Goal: Task Accomplishment & Management: Manage account settings

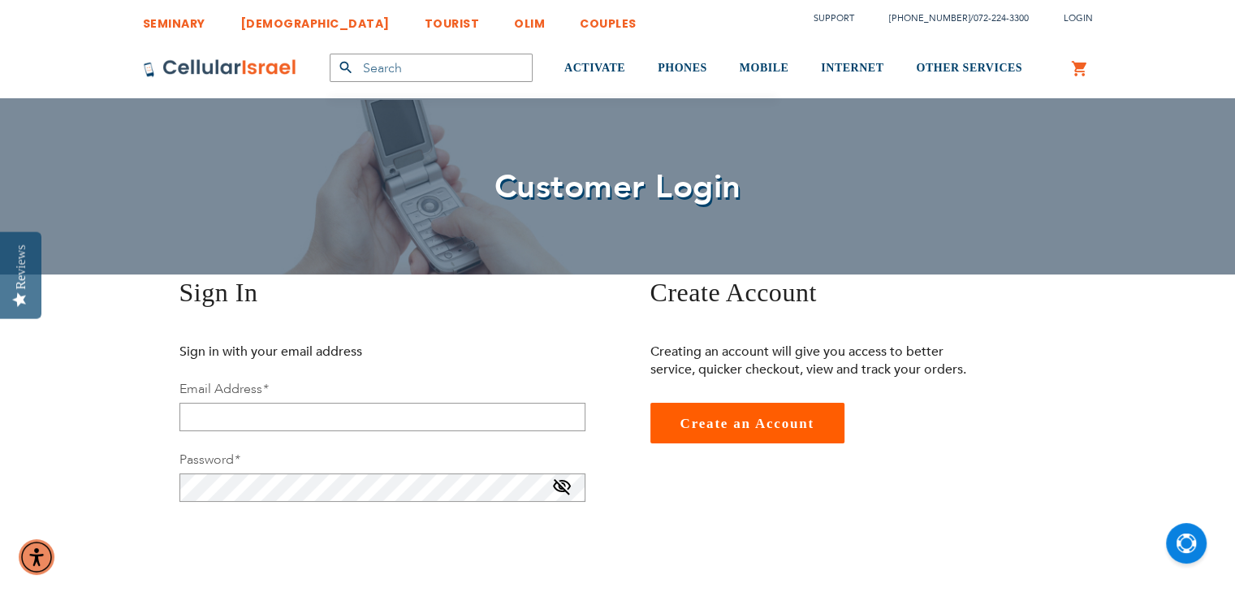
click at [631, 494] on div "Sign In Sign in with your email address Email Address * Password * You need sel…" at bounding box center [618, 486] width 974 height 425
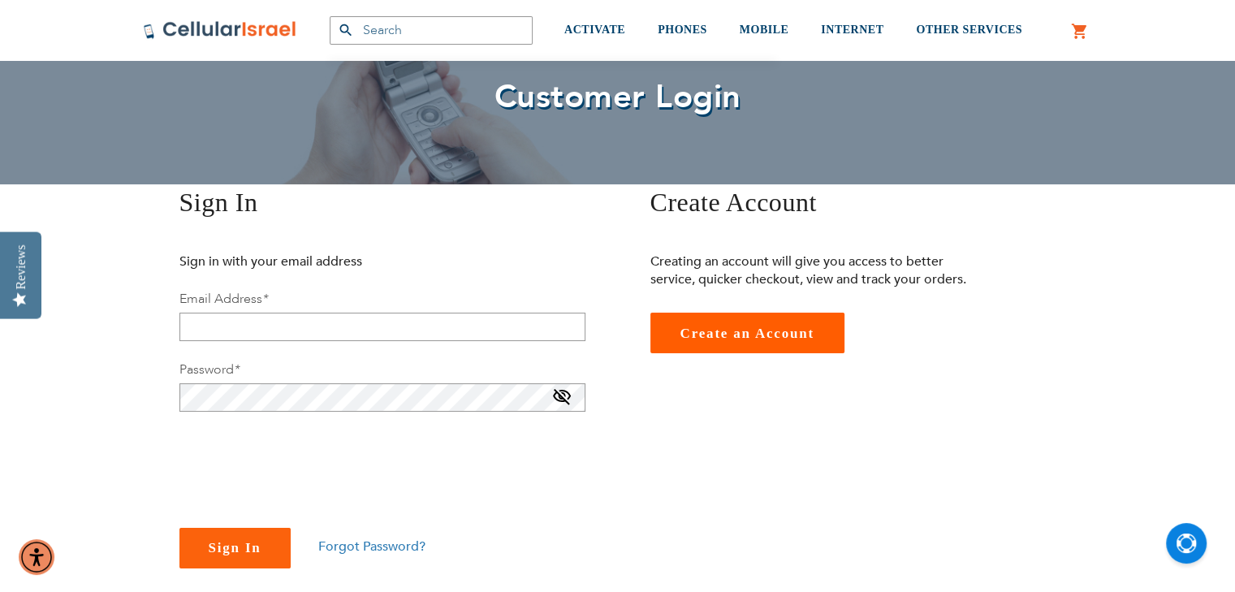
scroll to position [97, 0]
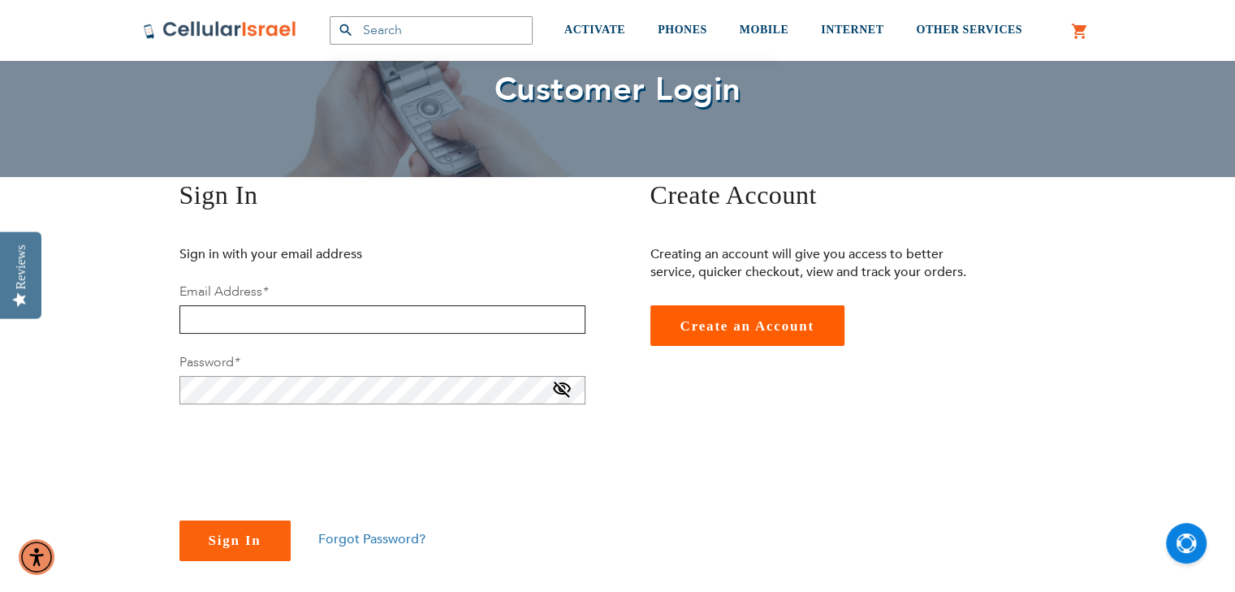
click at [253, 317] on input "email" at bounding box center [382, 319] width 406 height 28
type input "[EMAIL_ADDRESS][DOMAIN_NAME]"
click at [179, 520] on button "Sign In" at bounding box center [234, 540] width 111 height 41
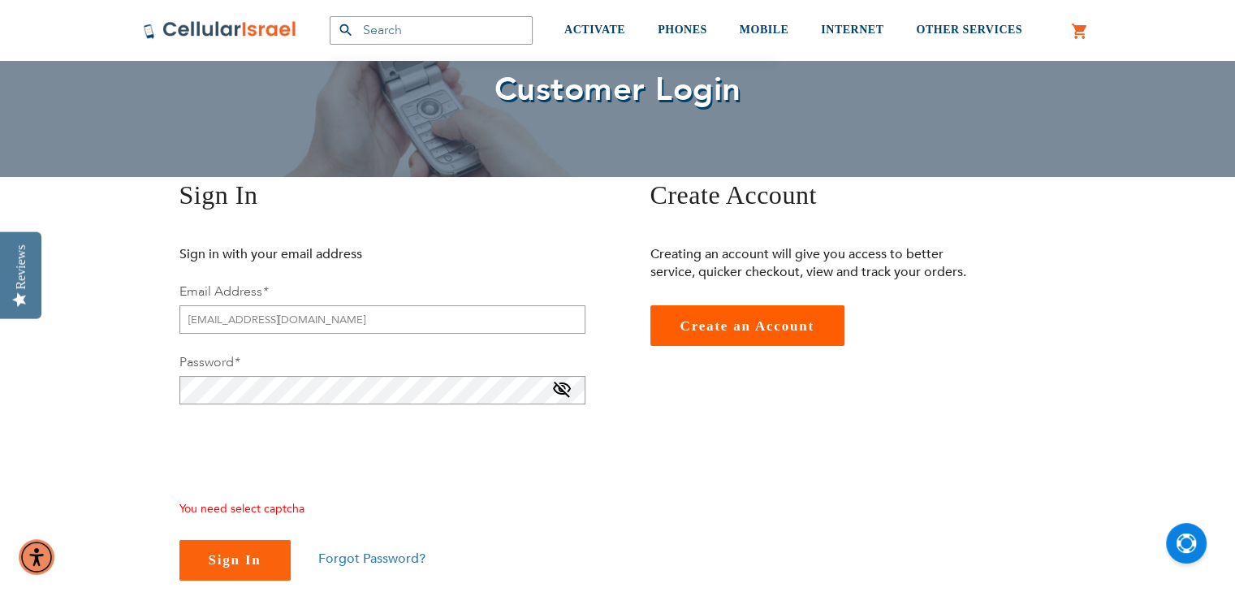
checkbox input "true"
click at [231, 567] on span "Sign In" at bounding box center [235, 559] width 53 height 15
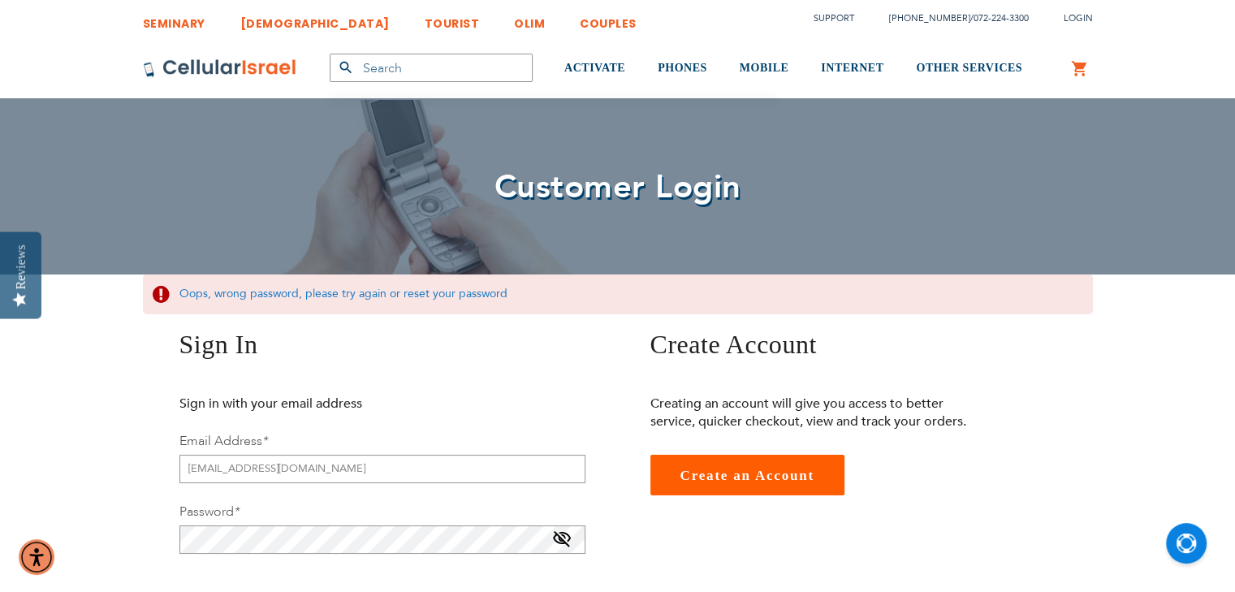
click at [429, 395] on p "Sign in with your email address" at bounding box center [343, 404] width 329 height 18
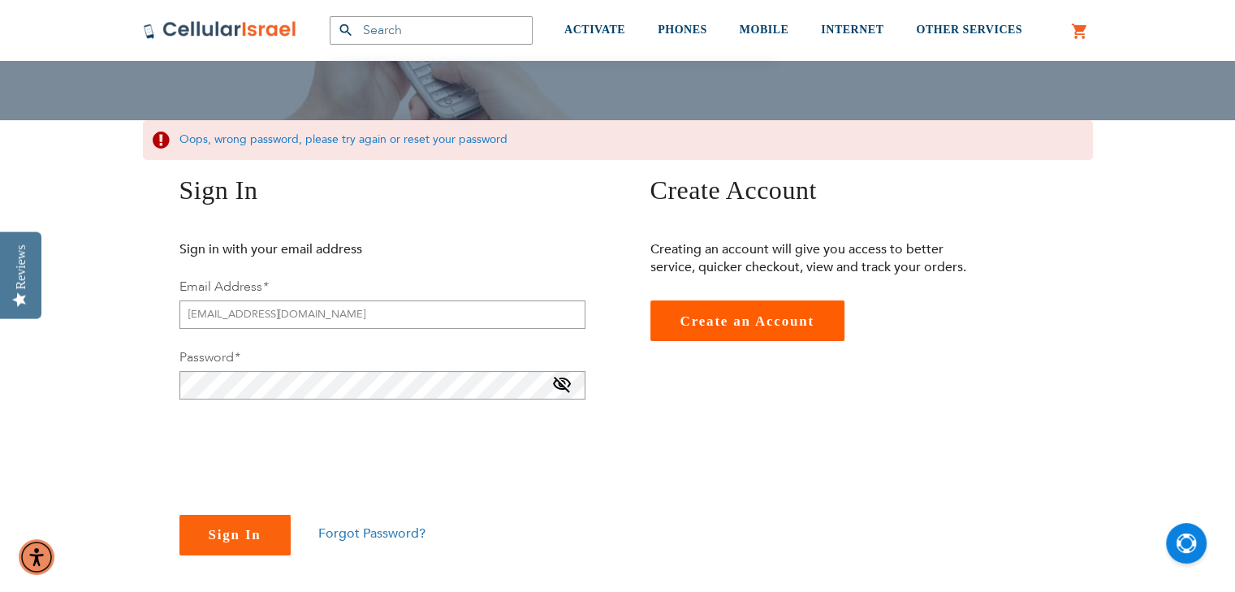
scroll to position [162, 0]
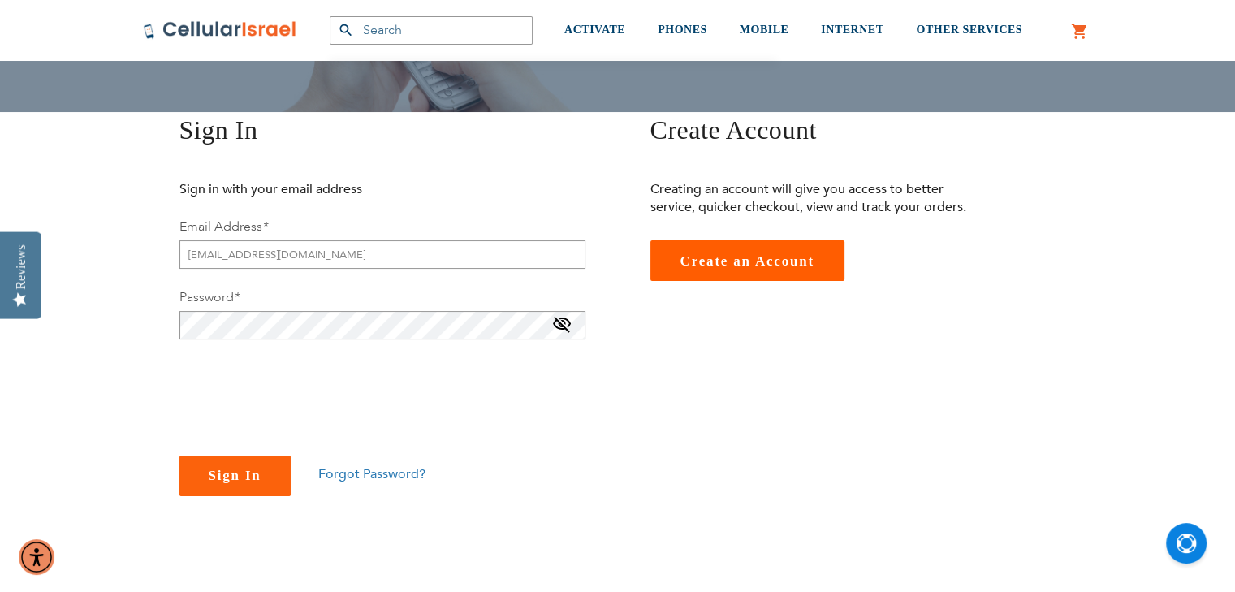
click at [363, 469] on span "Forgot Password?" at bounding box center [371, 474] width 107 height 18
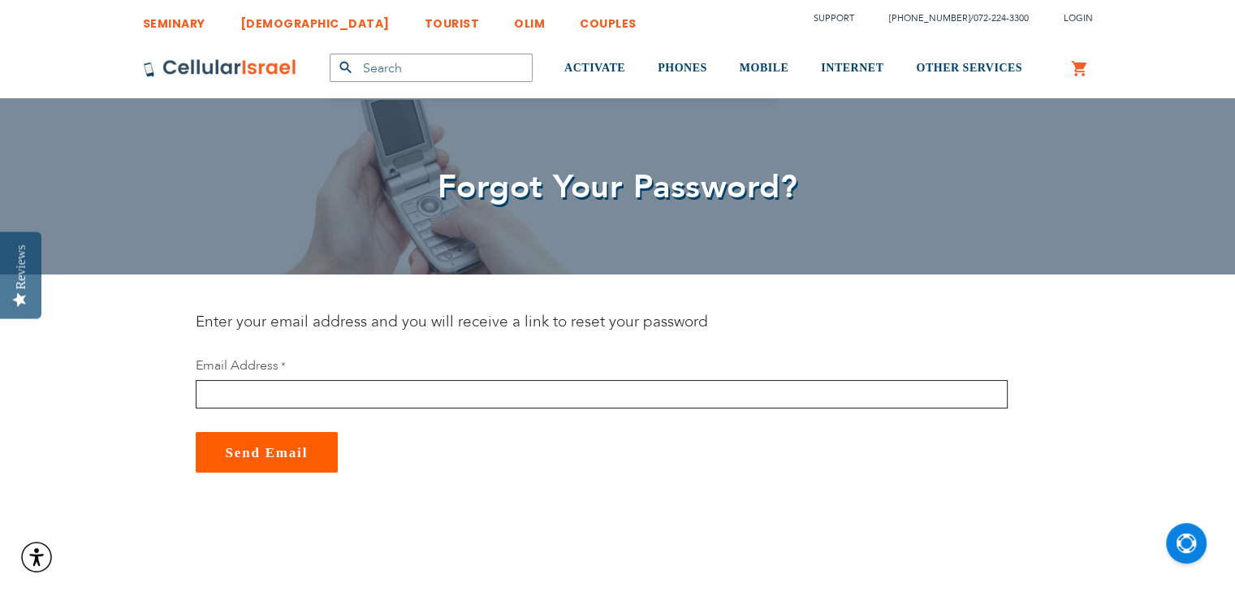
click at [275, 382] on input "email" at bounding box center [602, 394] width 812 height 28
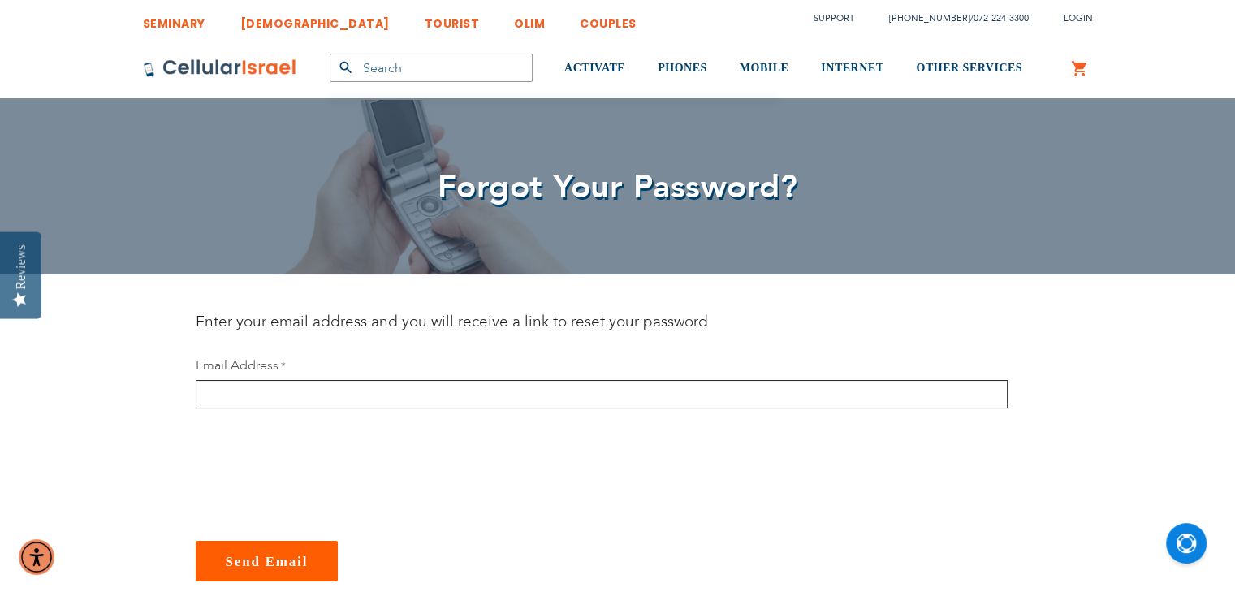
type input "[EMAIL_ADDRESS][DOMAIN_NAME]"
checkbox input "true"
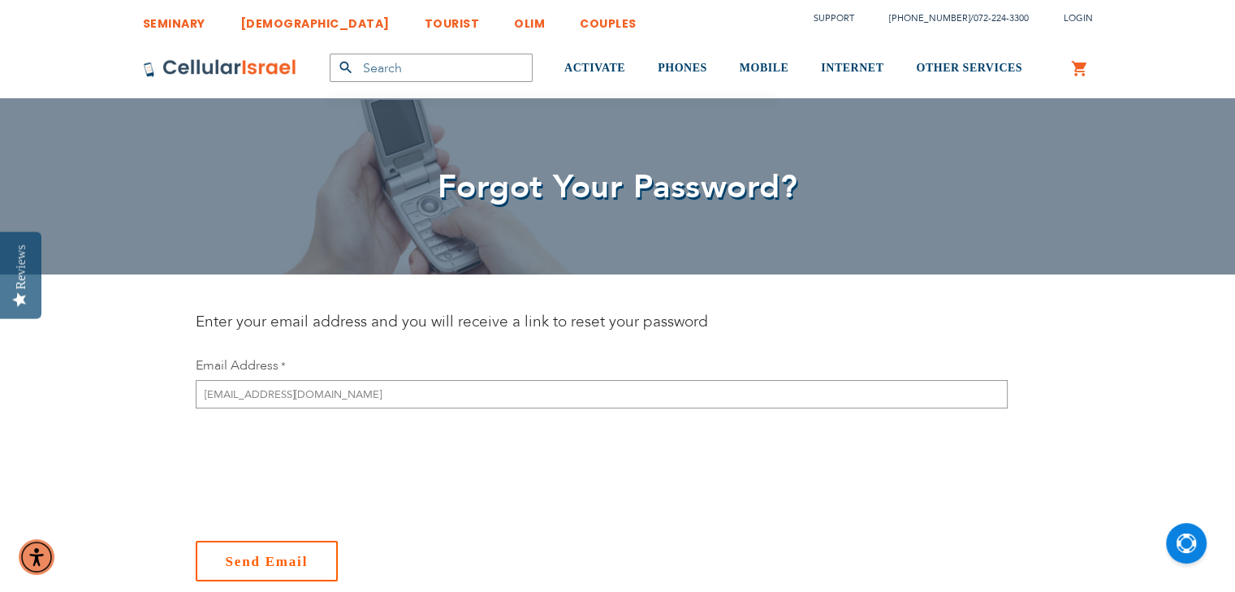
click at [257, 568] on button "Send Email" at bounding box center [267, 561] width 143 height 41
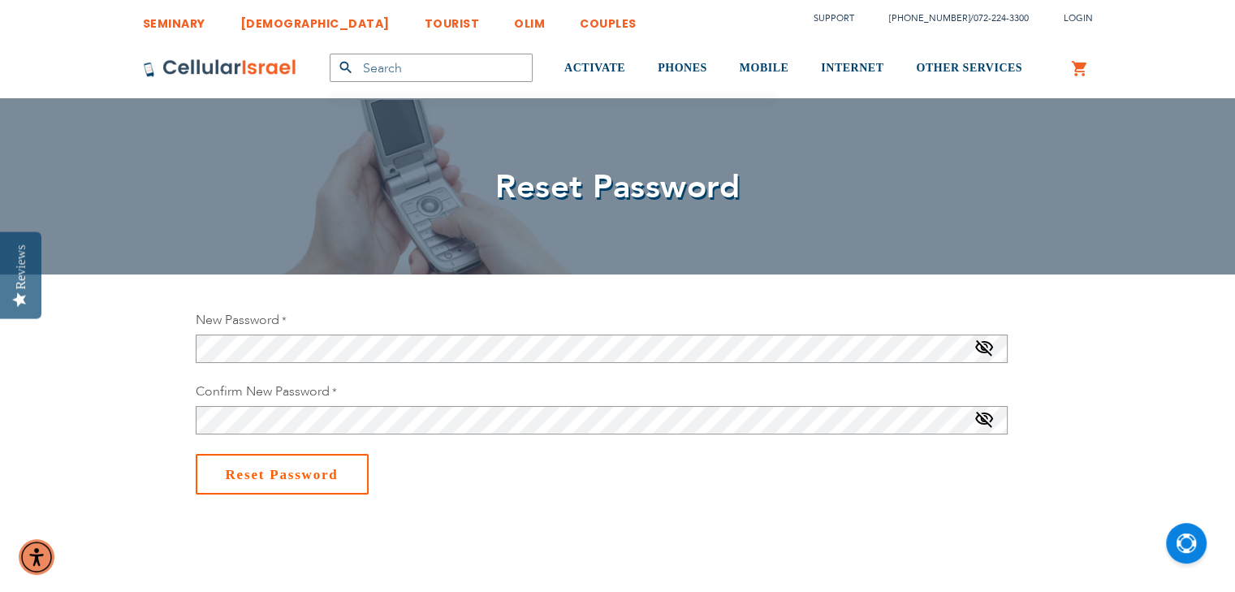
click at [308, 484] on button "Reset Password" at bounding box center [282, 474] width 173 height 41
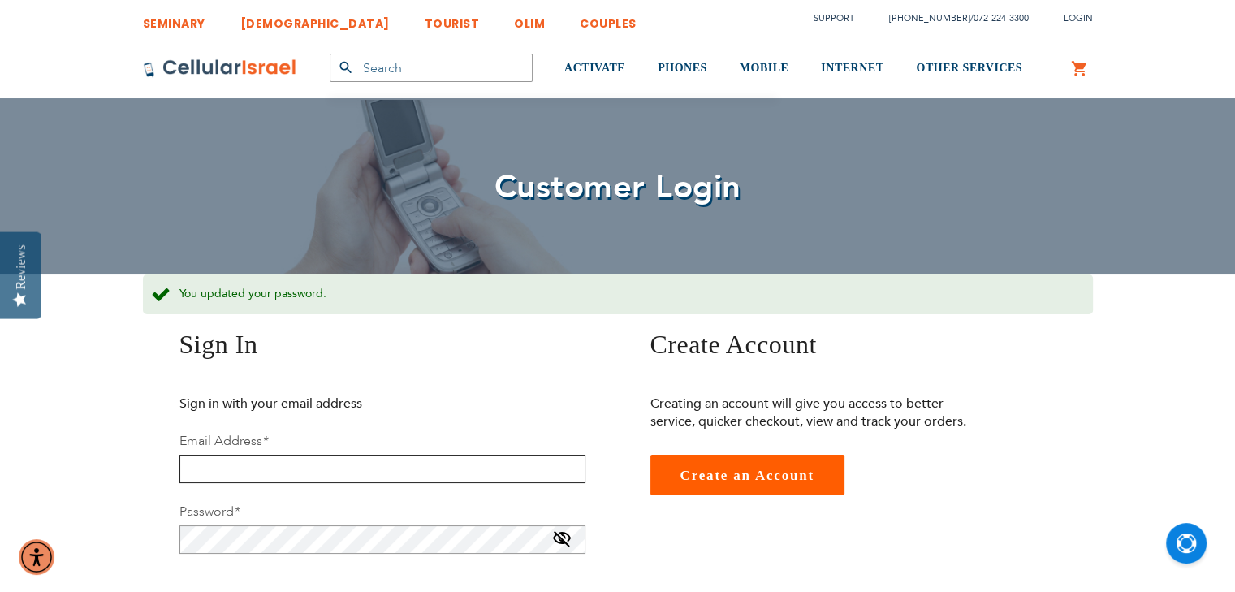
click at [255, 467] on input "email" at bounding box center [382, 469] width 406 height 28
type input "[EMAIL_ADDRESS][DOMAIN_NAME]"
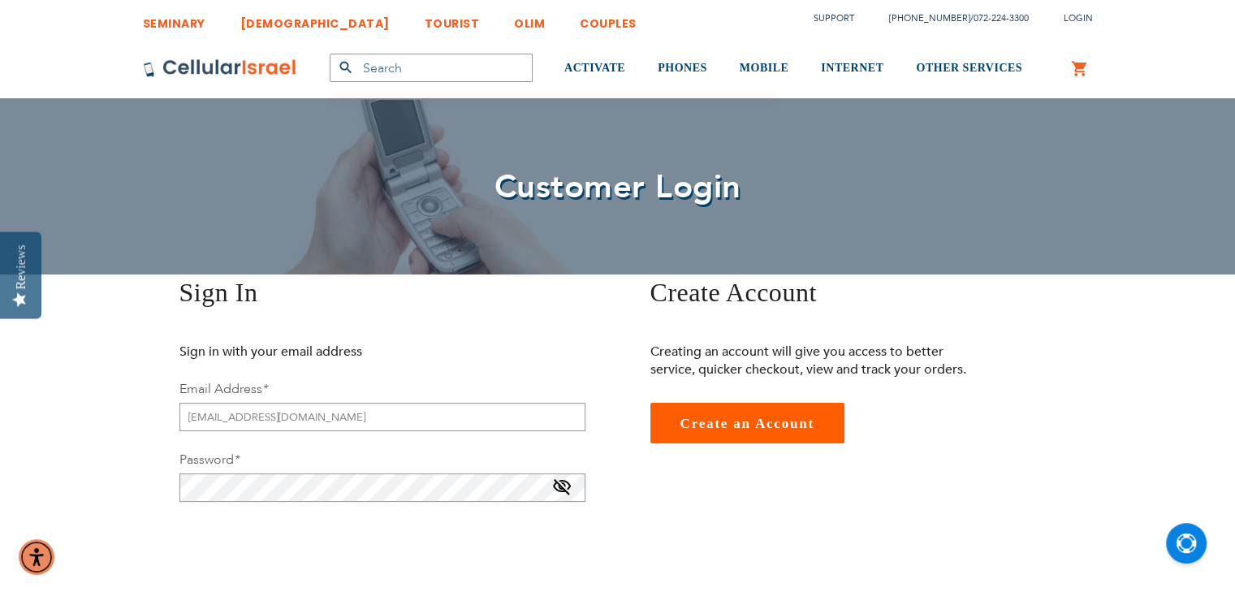
checkbox input "true"
click at [659, 488] on div "Sign In Sign in with your email address Email Address * [EMAIL_ADDRESS][DOMAIN_…" at bounding box center [618, 486] width 974 height 425
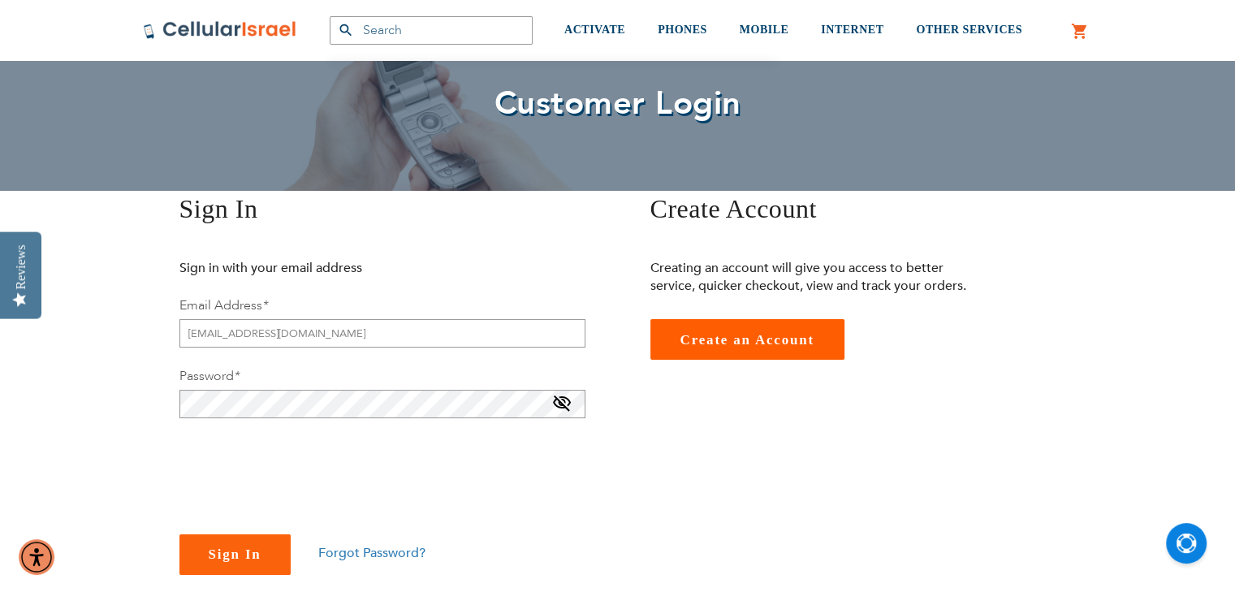
scroll to position [97, 0]
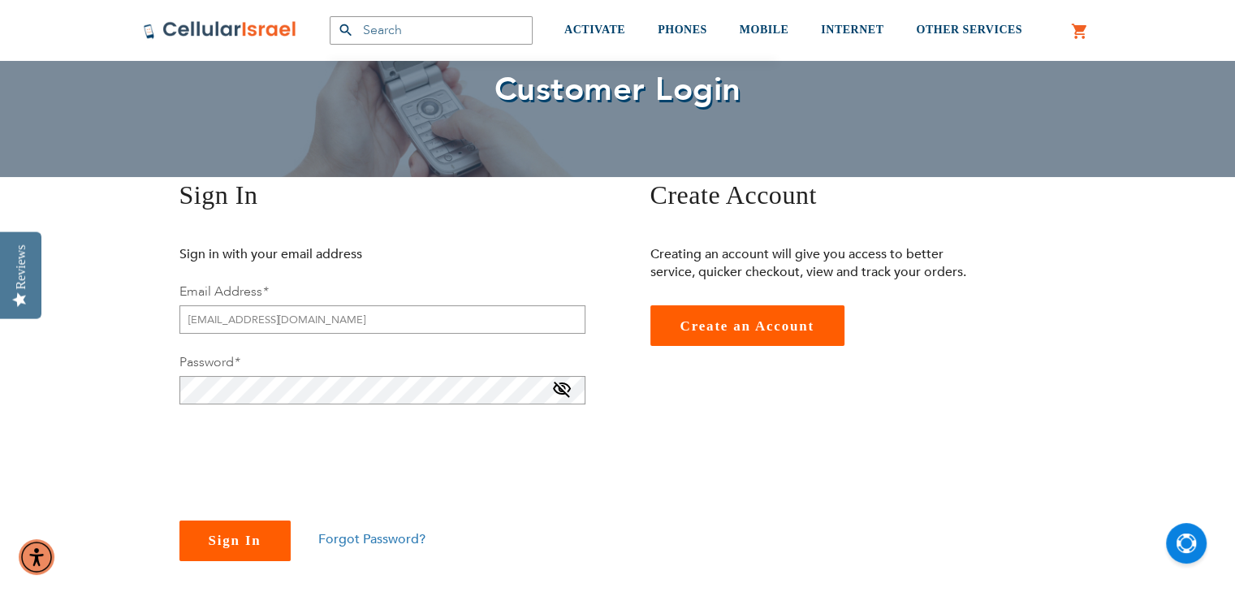
click at [227, 546] on span "Sign In" at bounding box center [235, 540] width 53 height 15
